Goal: Task Accomplishment & Management: Complete application form

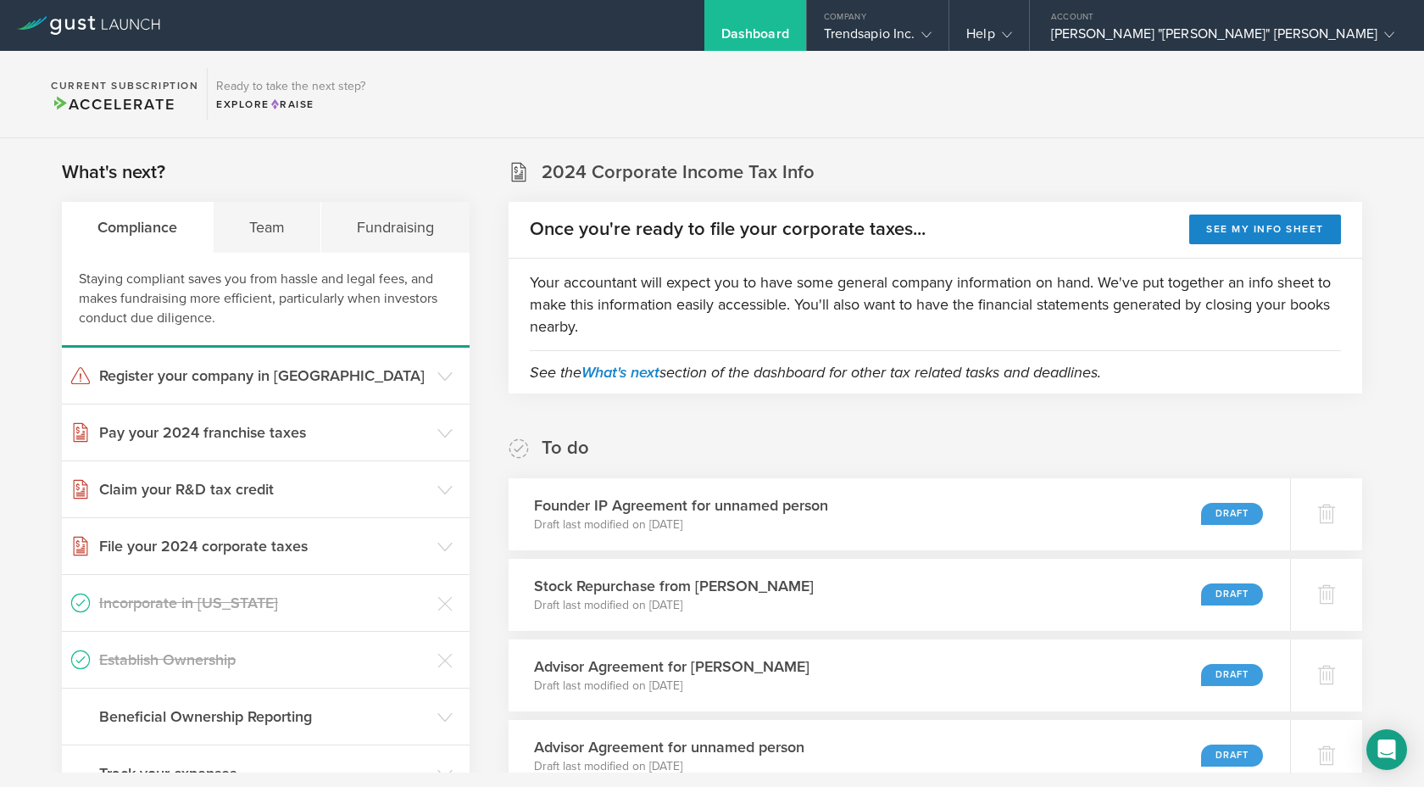
scroll to position [1836, 0]
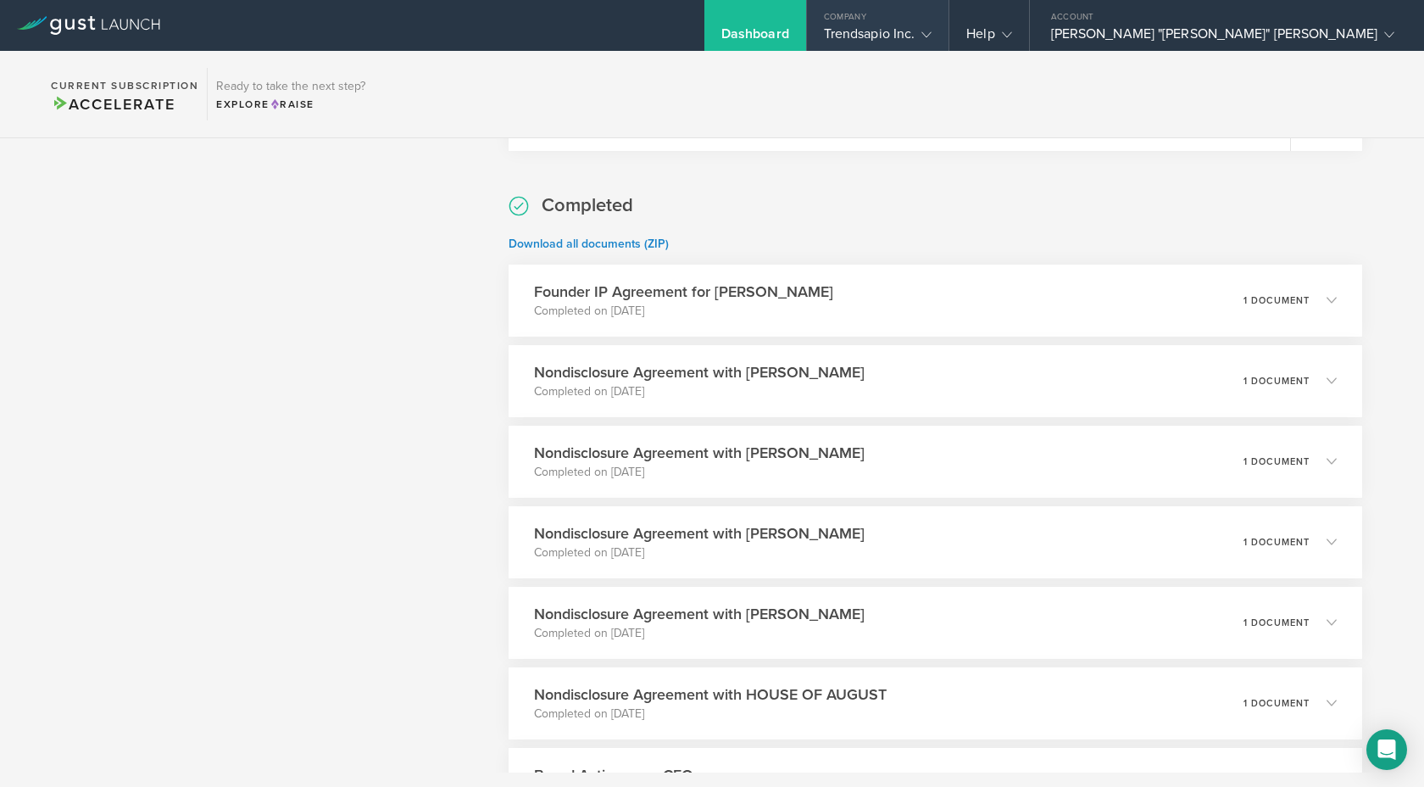
click at [933, 33] on div "Trendsapio Inc." at bounding box center [878, 37] width 109 height 25
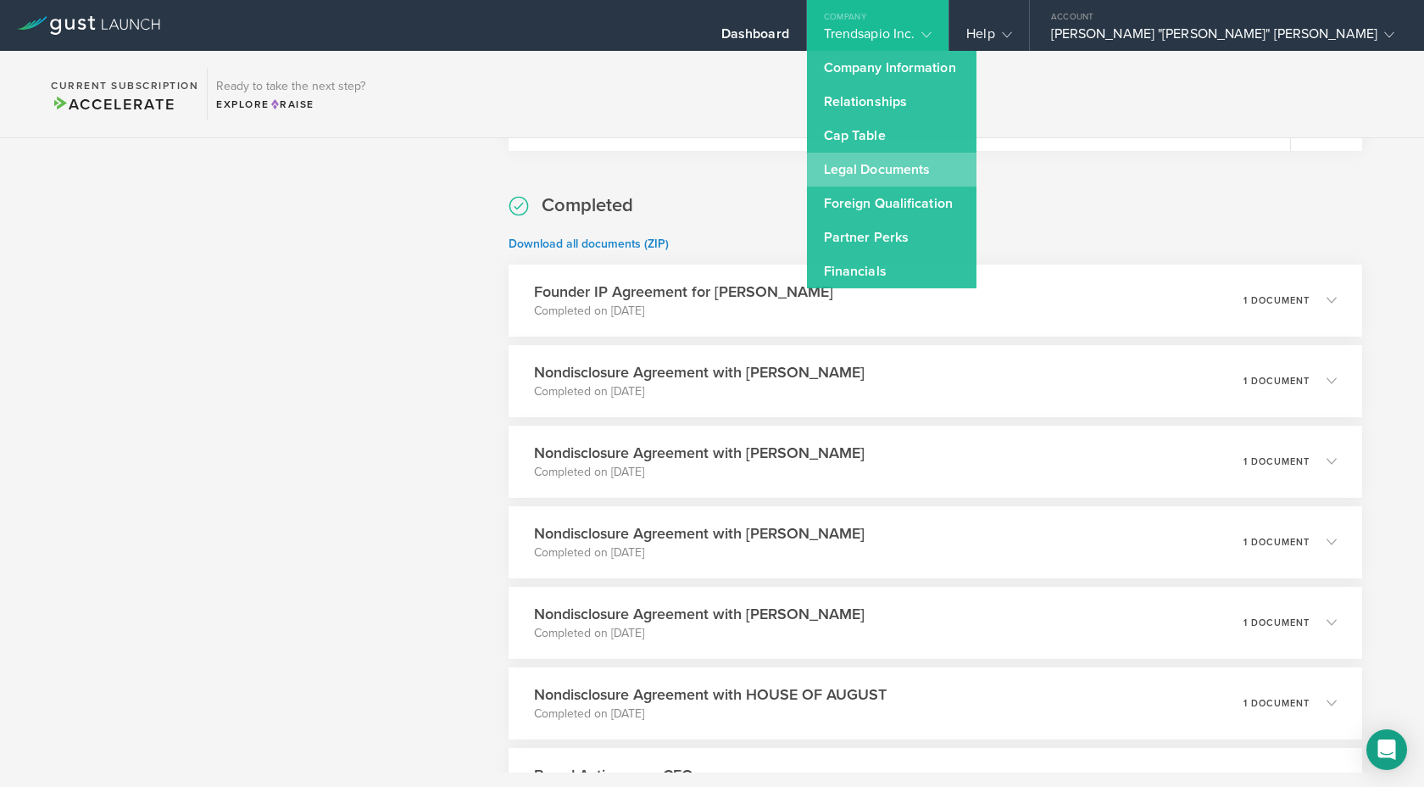
click at [977, 170] on link "Legal Documents" at bounding box center [892, 170] width 170 height 34
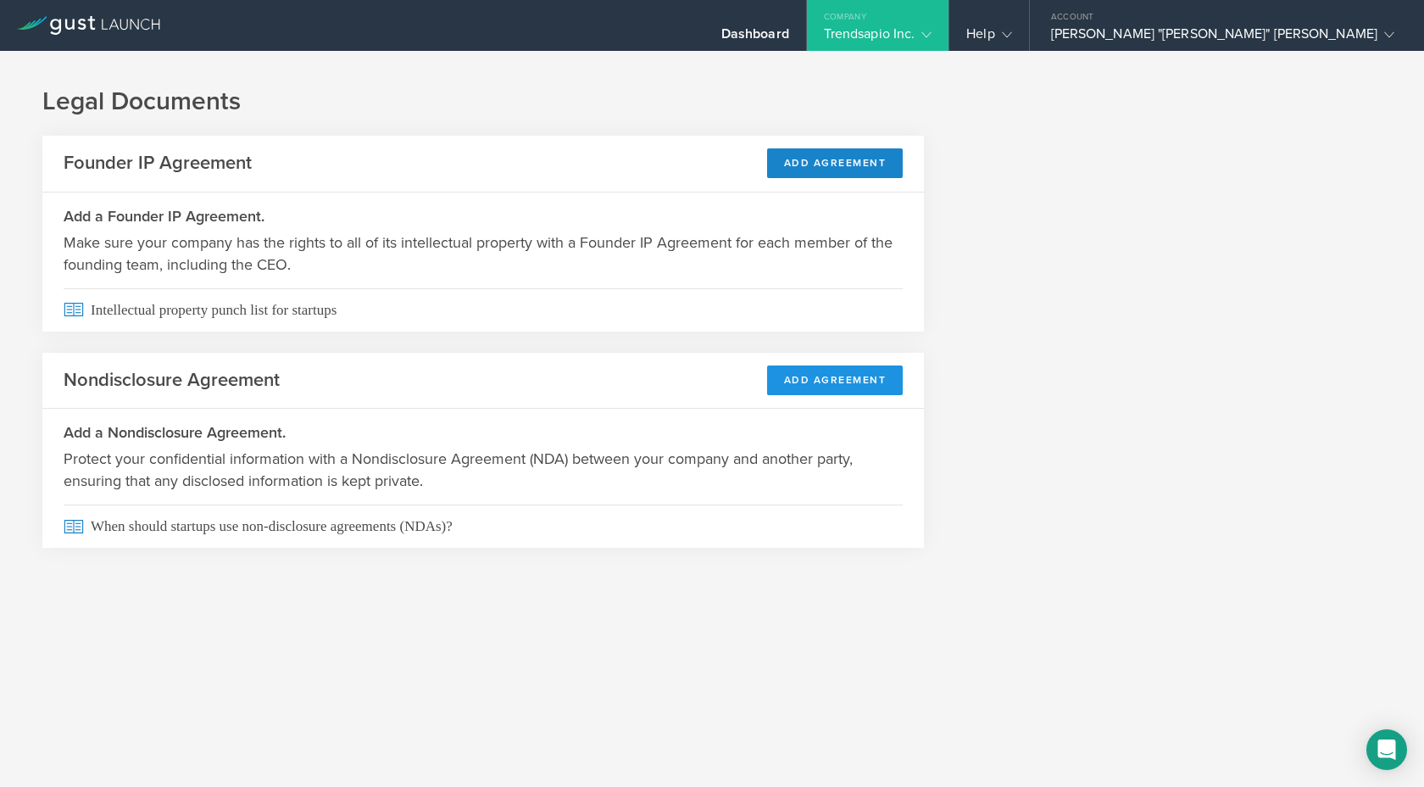
click at [796, 382] on button "Add Agreement" at bounding box center [835, 380] width 136 height 30
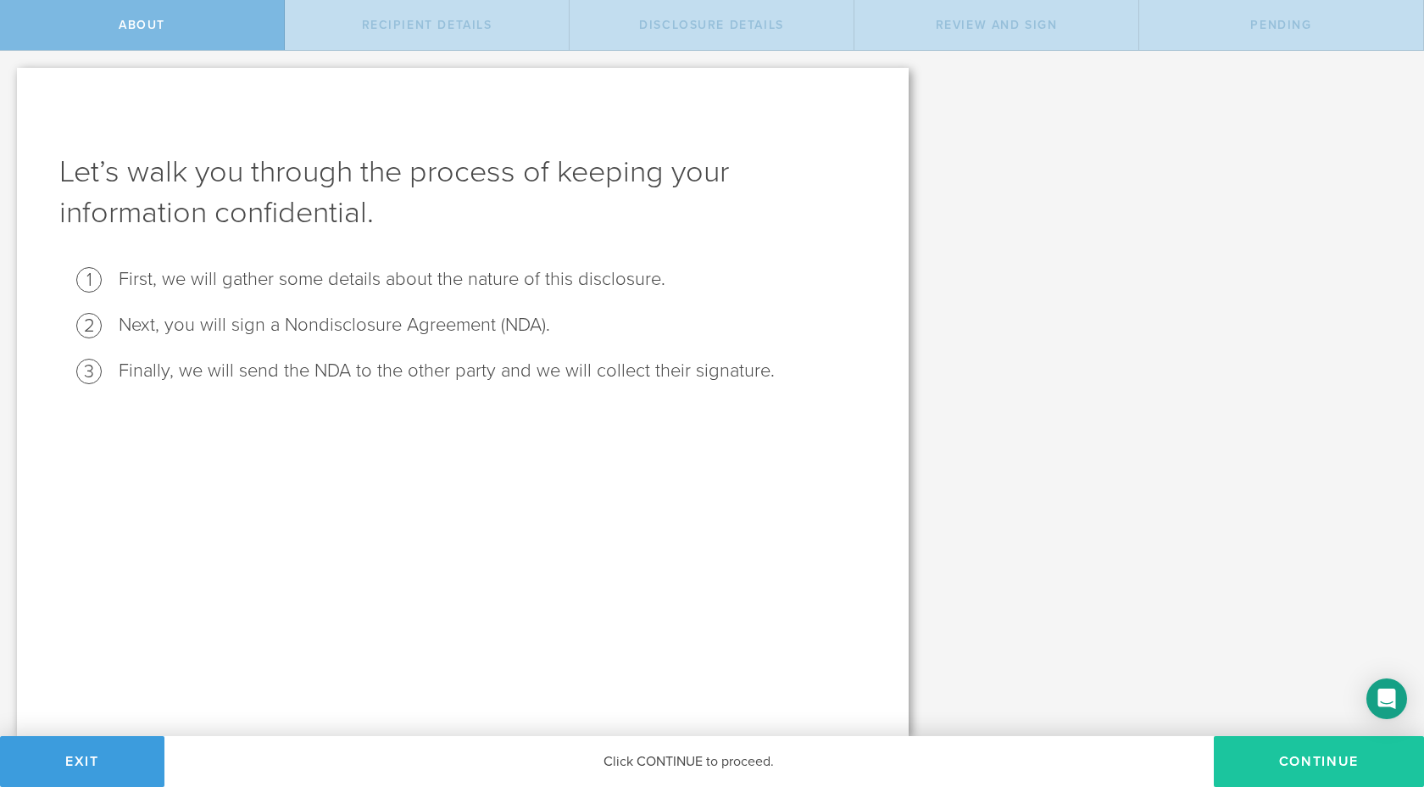
click at [1301, 766] on button "Continue" at bounding box center [1319, 761] width 210 height 51
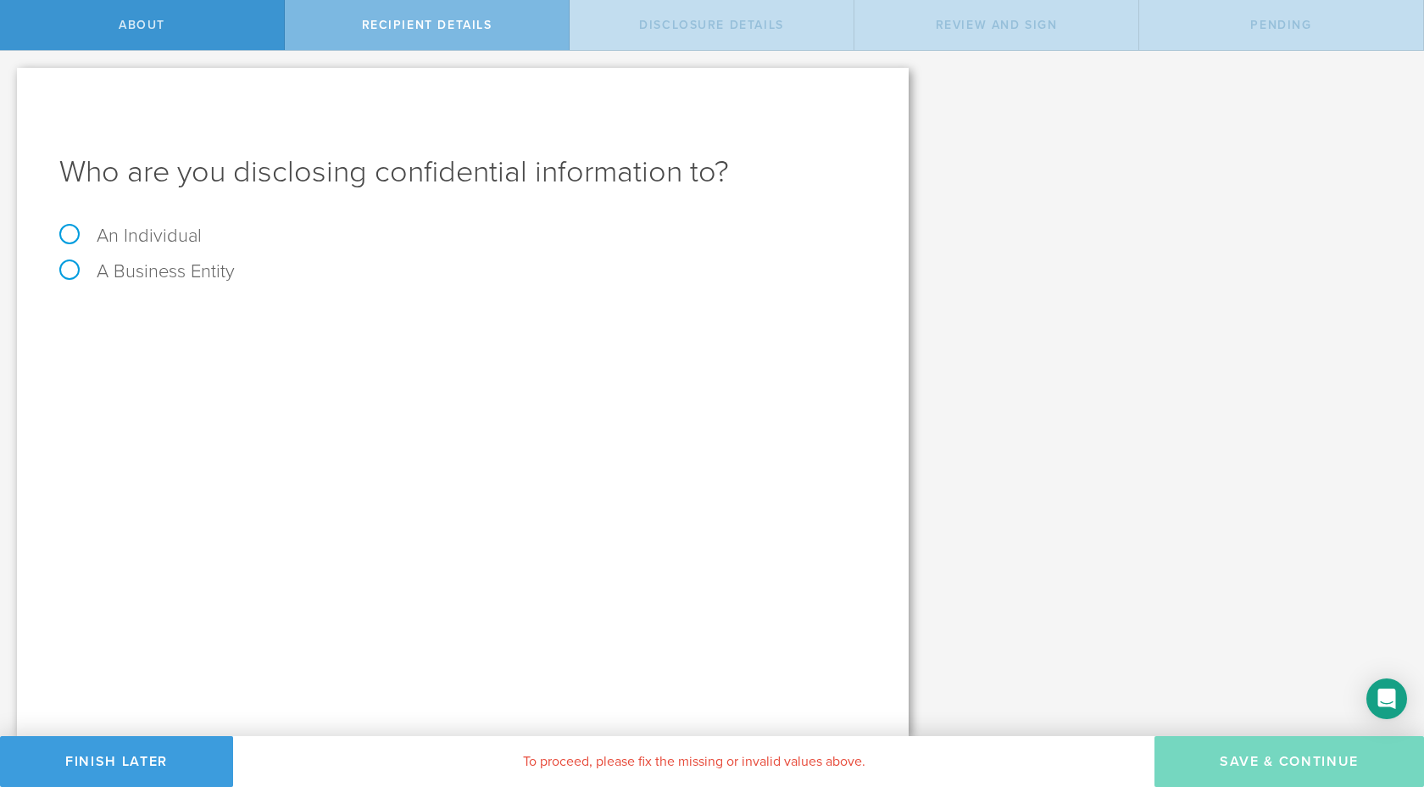
click at [70, 232] on label "An Individual" at bounding box center [130, 236] width 142 height 22
click at [11, 78] on input "An Individual" at bounding box center [5, 64] width 11 height 27
radio input "true"
click at [246, 321] on input "text" at bounding box center [527, 318] width 680 height 25
